Goal: Communication & Community: Ask a question

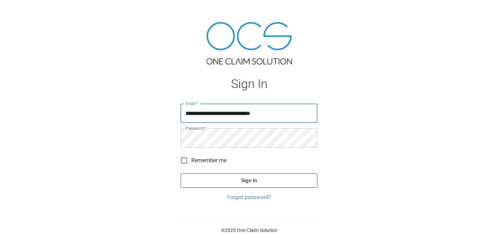
click at [248, 179] on button "Sign In" at bounding box center [248, 181] width 137 height 15
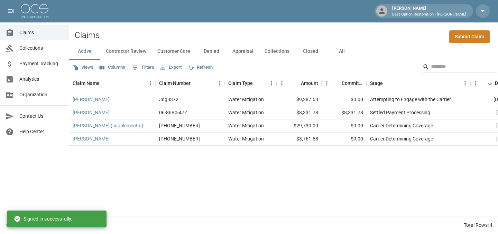
click at [132, 54] on button "Contractor Review" at bounding box center [126, 51] width 52 height 17
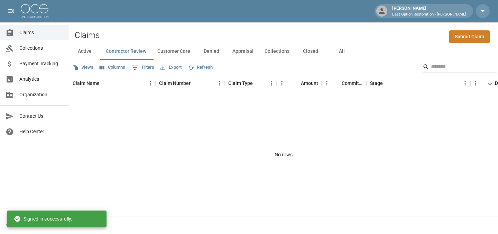
click at [175, 52] on button "Customer Care" at bounding box center [174, 51] width 44 height 17
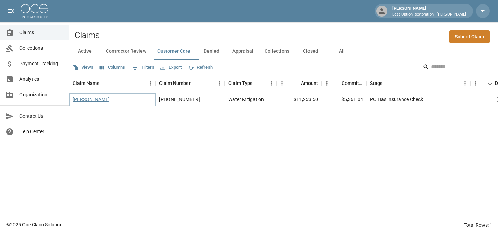
click at [82, 101] on link "[PERSON_NAME]" at bounding box center [91, 99] width 37 height 7
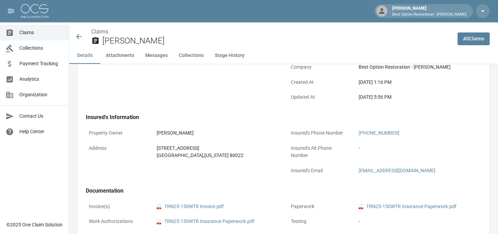
click at [150, 51] on button "Messages" at bounding box center [157, 55] width 34 height 17
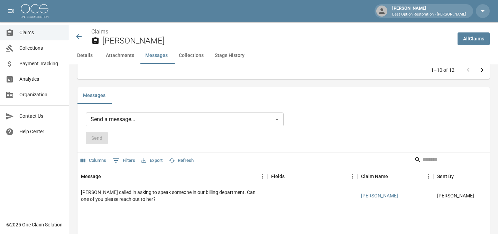
scroll to position [623, 0]
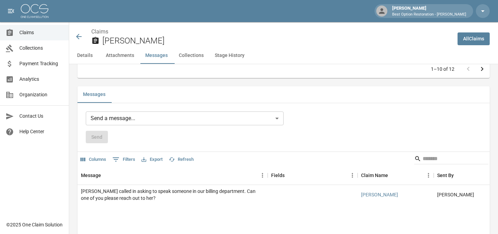
click at [135, 117] on body "[PERSON_NAME] Best Option Restoration - [PERSON_NAME] Claims Collections Paymen…" at bounding box center [249, 60] width 498 height 1366
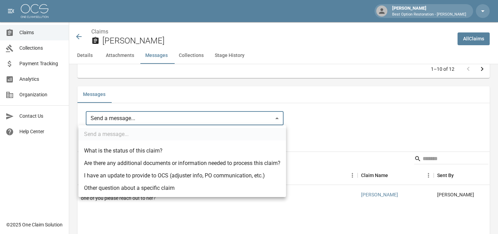
click at [134, 189] on li "Other question about a specific claim" at bounding box center [181, 188] width 207 height 12
type input "**********"
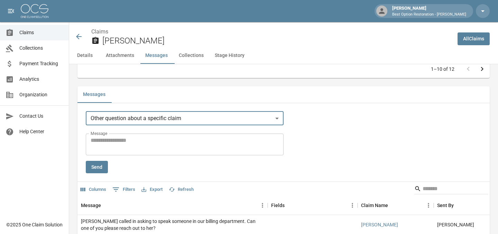
click at [154, 141] on textarea "Message" at bounding box center [185, 145] width 188 height 16
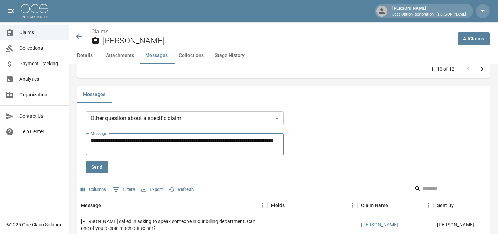
type textarea "**********"
click at [96, 166] on button "Send" at bounding box center [97, 167] width 22 height 13
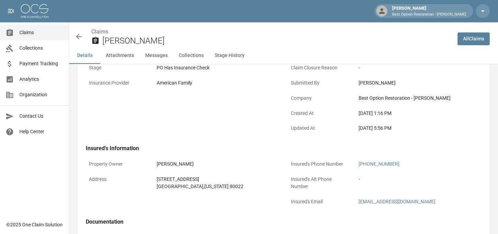
scroll to position [123, 0]
